Goal: Task Accomplishment & Management: Use online tool/utility

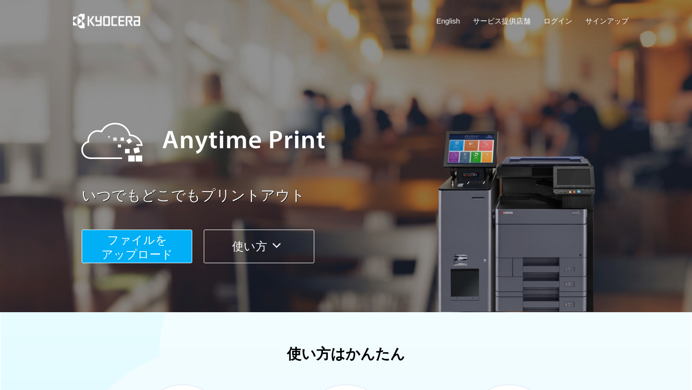
click at [161, 249] on span "ファイルを ​​アップロード" at bounding box center [137, 247] width 72 height 27
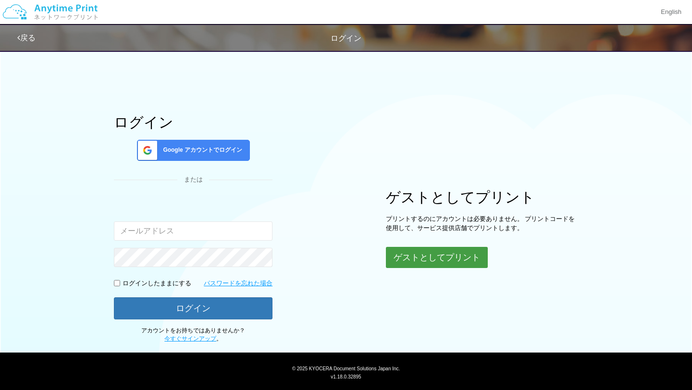
click at [451, 249] on button "ゲストとしてプリント" at bounding box center [437, 257] width 102 height 21
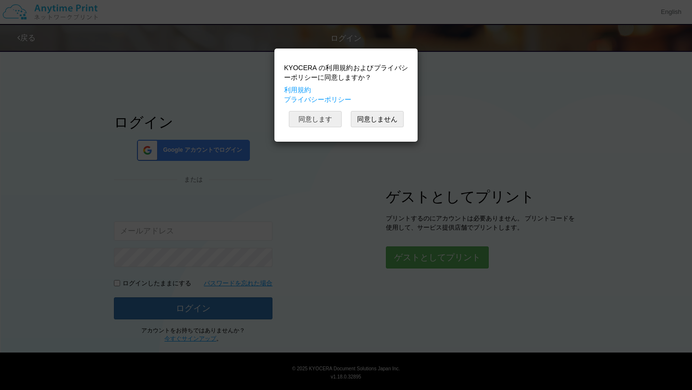
click at [329, 119] on button "同意します" at bounding box center [315, 119] width 53 height 16
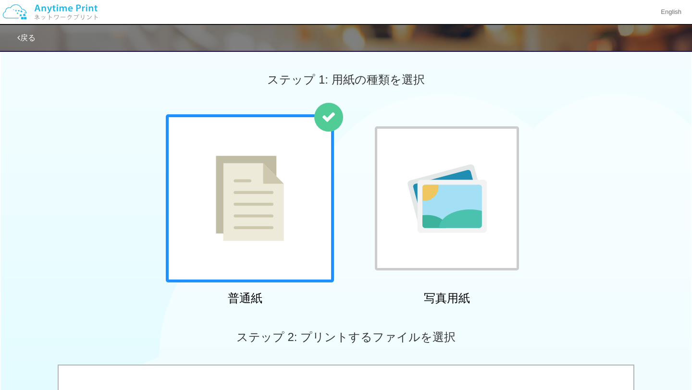
scroll to position [20, 0]
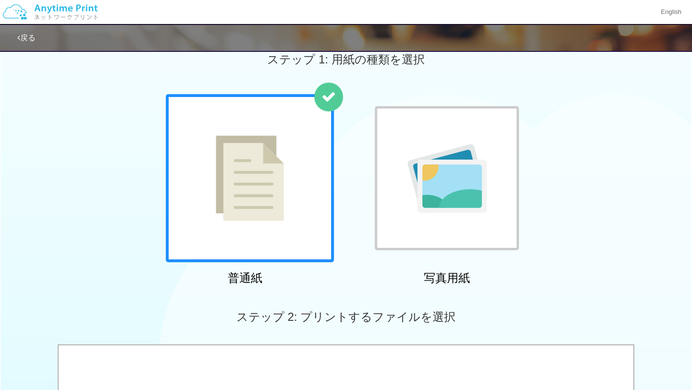
click at [266, 190] on img at bounding box center [250, 179] width 68 height 86
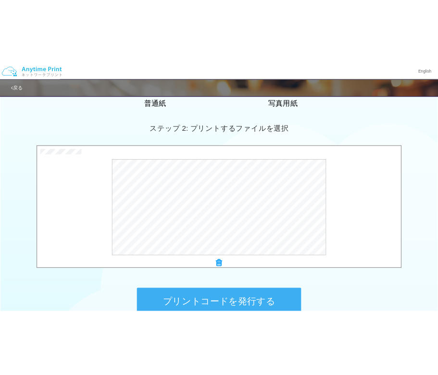
scroll to position [244, 0]
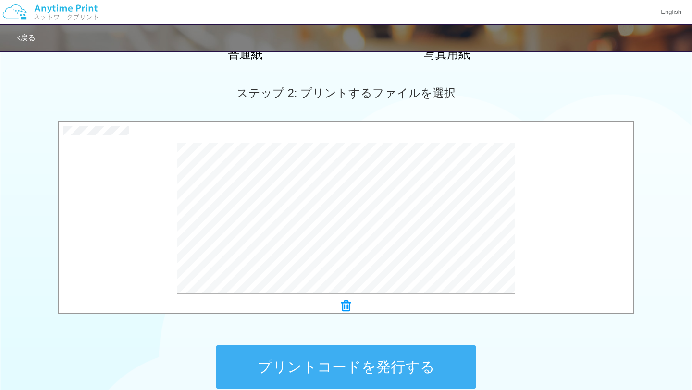
click at [346, 304] on icon at bounding box center [346, 306] width 10 height 12
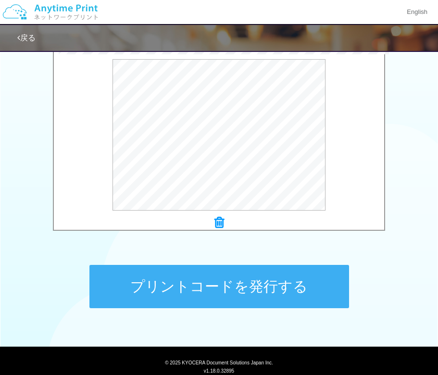
scroll to position [336, 0]
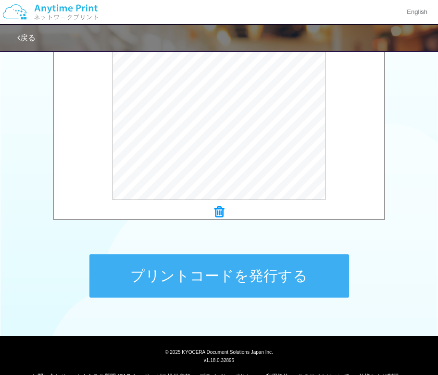
click at [237, 282] on button "プリントコードを発行する" at bounding box center [219, 275] width 260 height 43
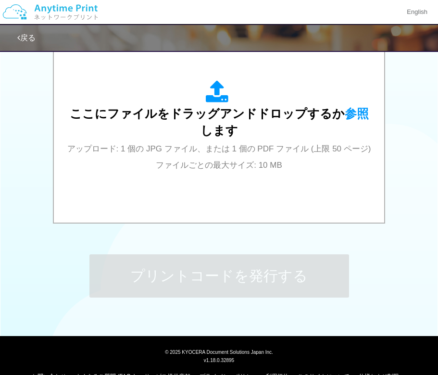
scroll to position [0, 0]
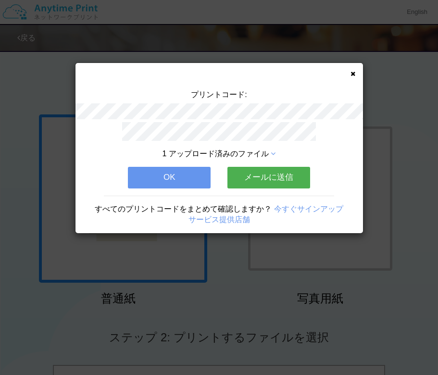
click at [245, 174] on button "メールに送信" at bounding box center [268, 177] width 83 height 21
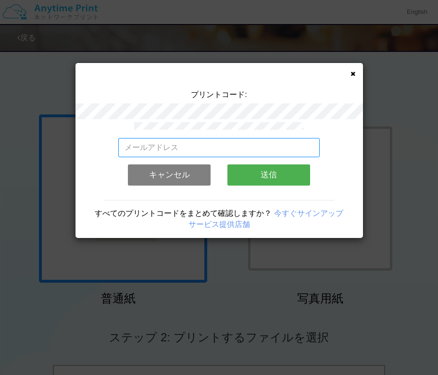
click at [224, 149] on input "email" at bounding box center [218, 147] width 201 height 19
type input "あ"
type input "A"
type input "[EMAIL_ADDRESS][DOMAIN_NAME]"
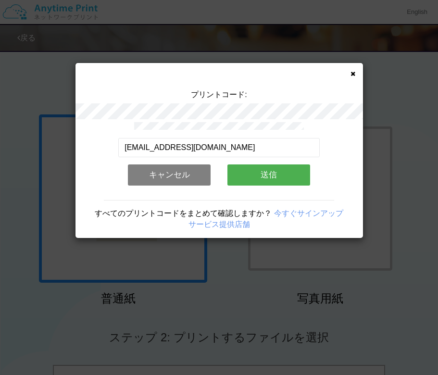
click at [270, 178] on button "送信" at bounding box center [268, 174] width 83 height 21
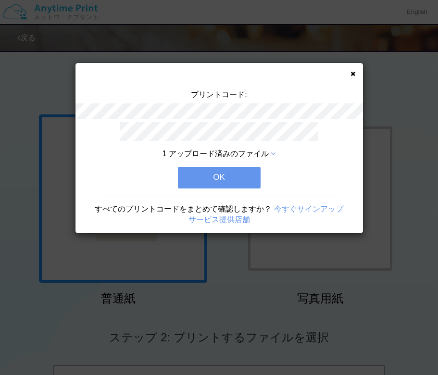
click at [224, 175] on button "OK" at bounding box center [219, 177] width 83 height 21
